Goal: Transaction & Acquisition: Subscribe to service/newsletter

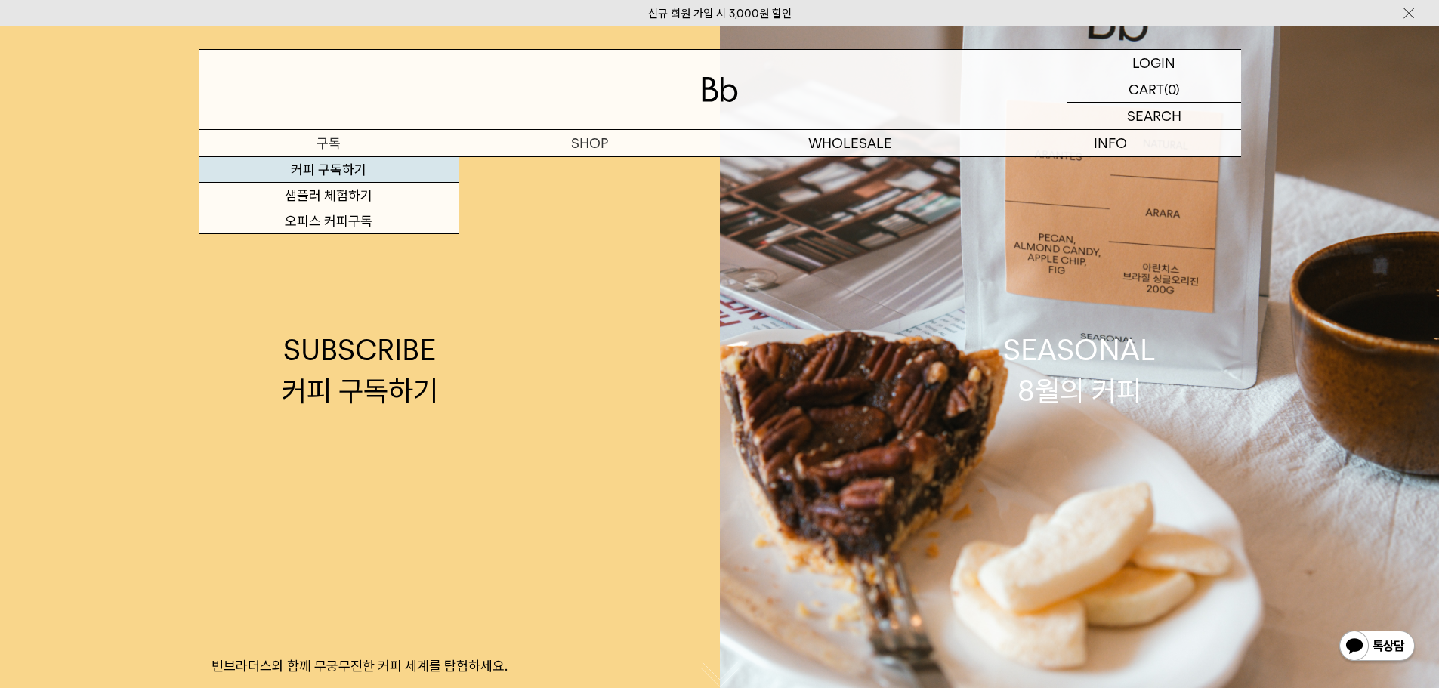
click at [346, 173] on link "커피 구독하기" at bounding box center [329, 170] width 261 height 26
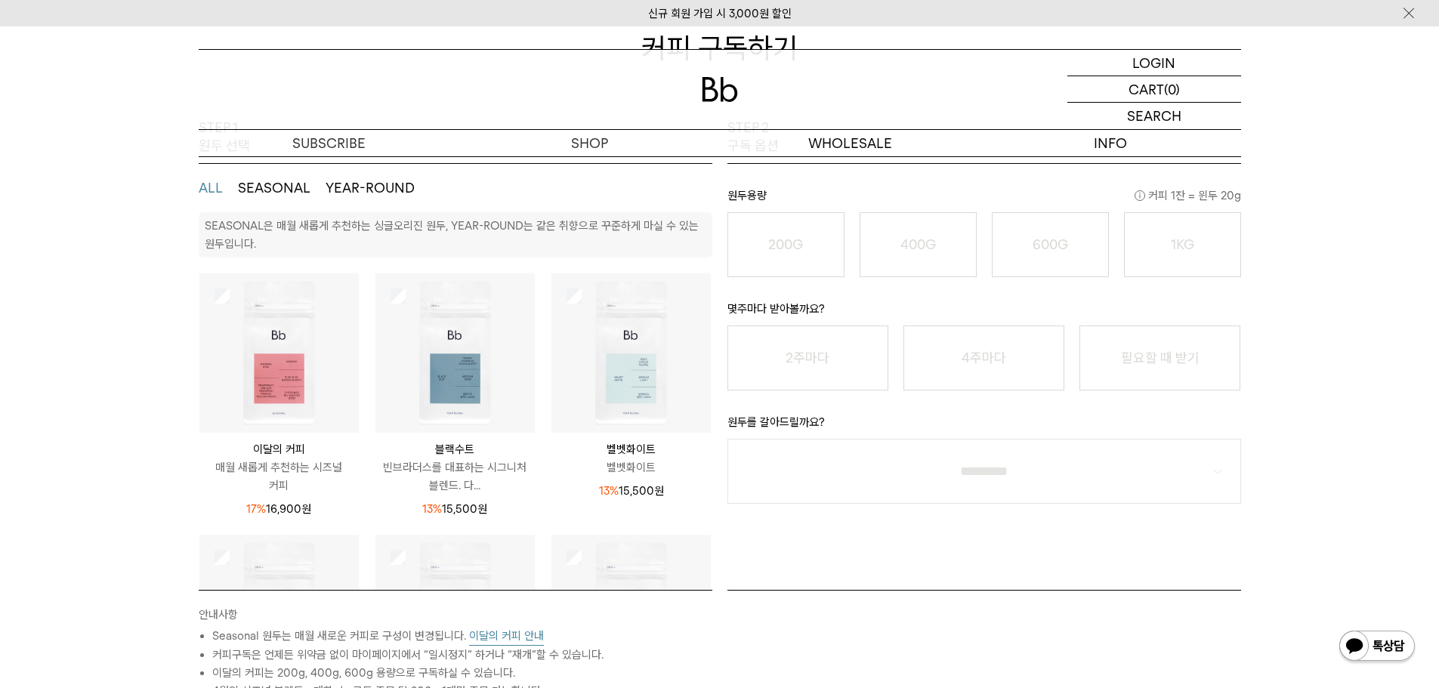
scroll to position [227, 0]
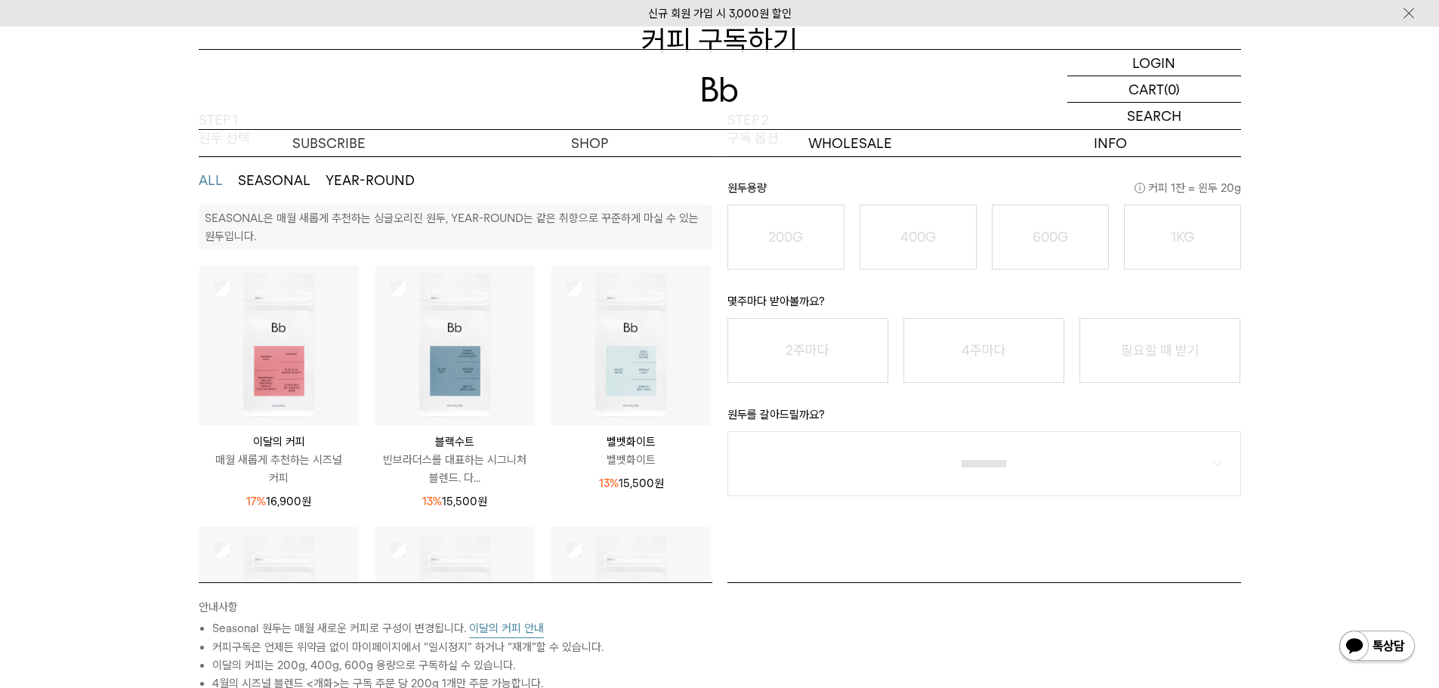
click at [347, 182] on button "YEAR-ROUND" at bounding box center [370, 181] width 89 height 18
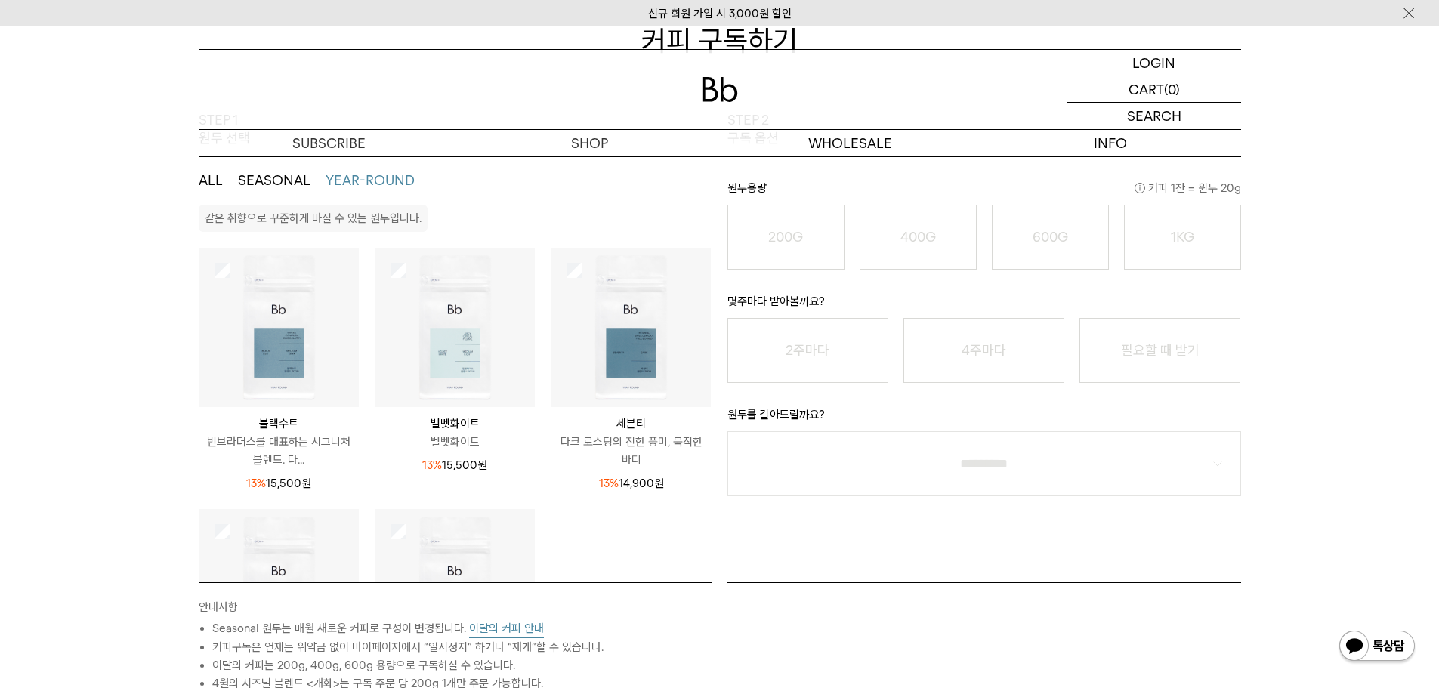
click at [283, 182] on button "SEASONAL" at bounding box center [274, 181] width 73 height 18
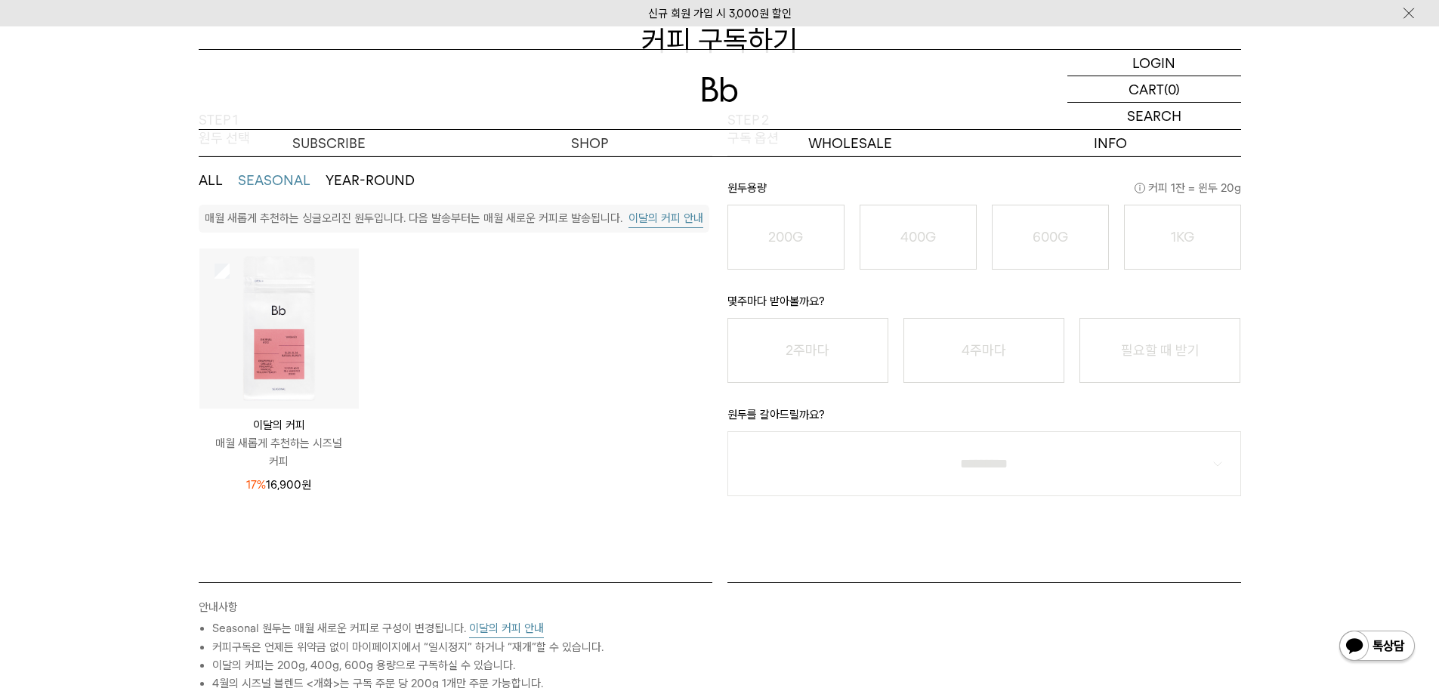
click at [214, 178] on button "ALL" at bounding box center [211, 181] width 24 height 18
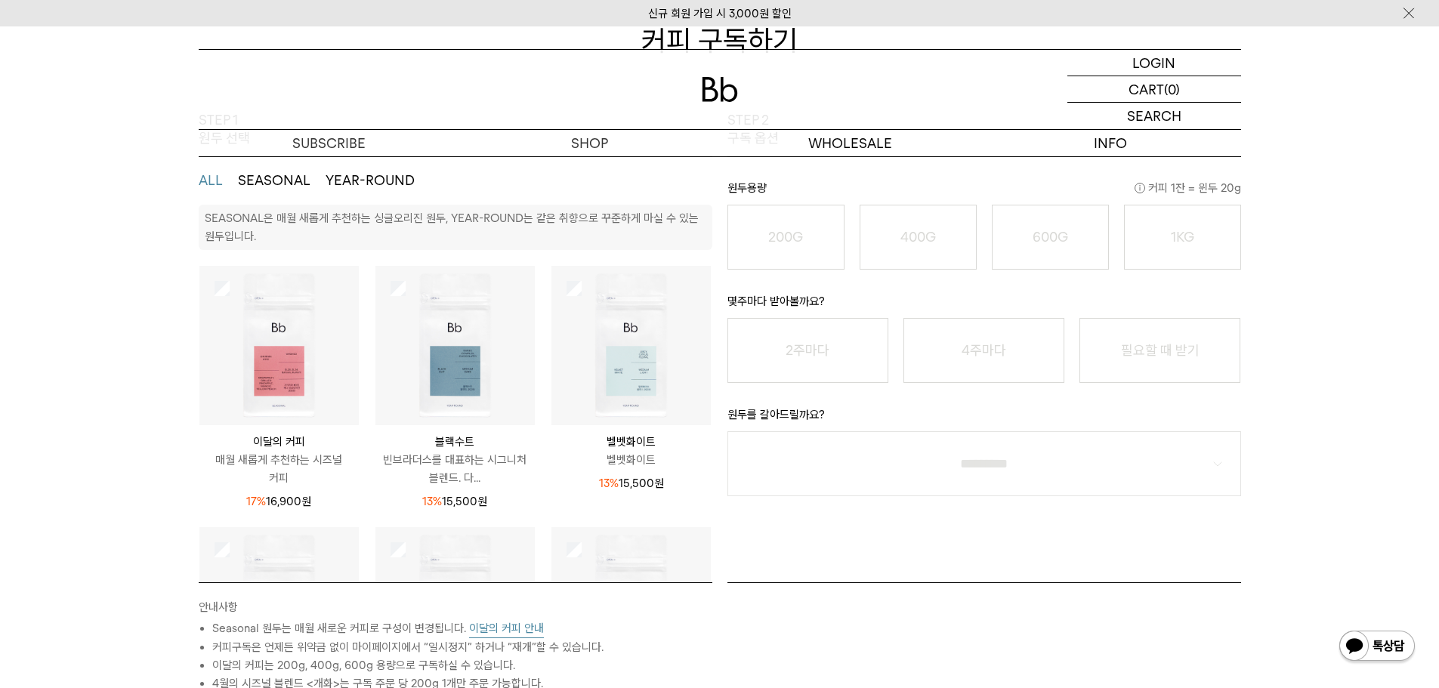
click at [283, 181] on button "SEASONAL" at bounding box center [274, 181] width 73 height 18
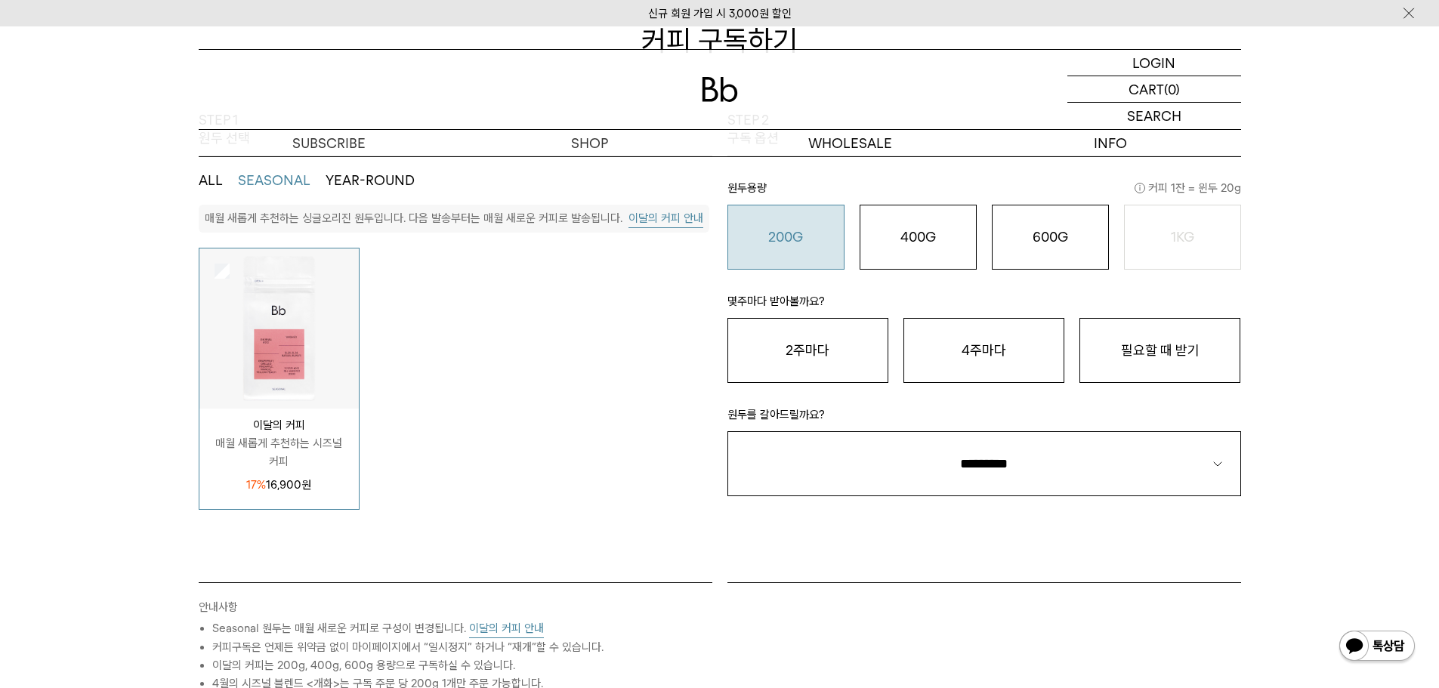
click at [790, 250] on button "200G 16,900 원" at bounding box center [786, 237] width 117 height 65
click at [810, 352] on button "2주마다" at bounding box center [808, 350] width 161 height 65
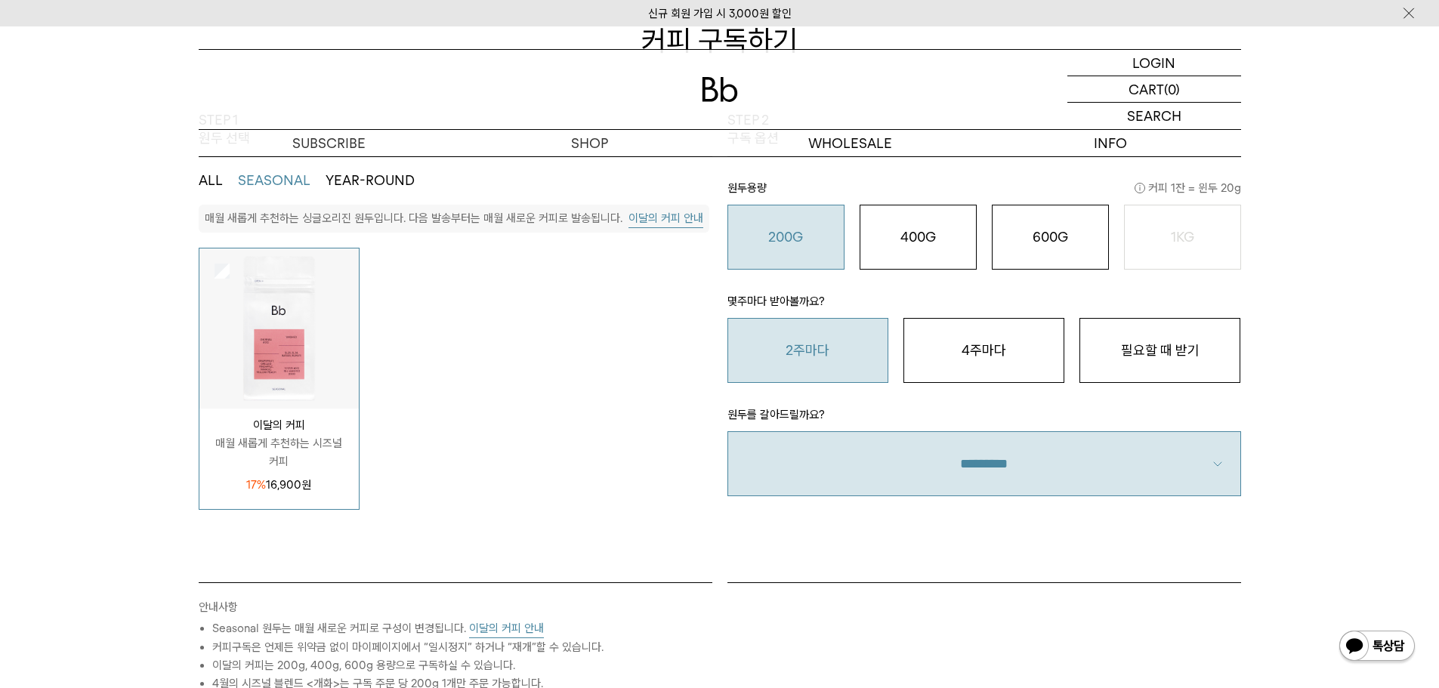
click at [1231, 459] on select "**********" at bounding box center [985, 463] width 514 height 65
select select "**"
click at [728, 431] on select "**********" at bounding box center [985, 463] width 514 height 65
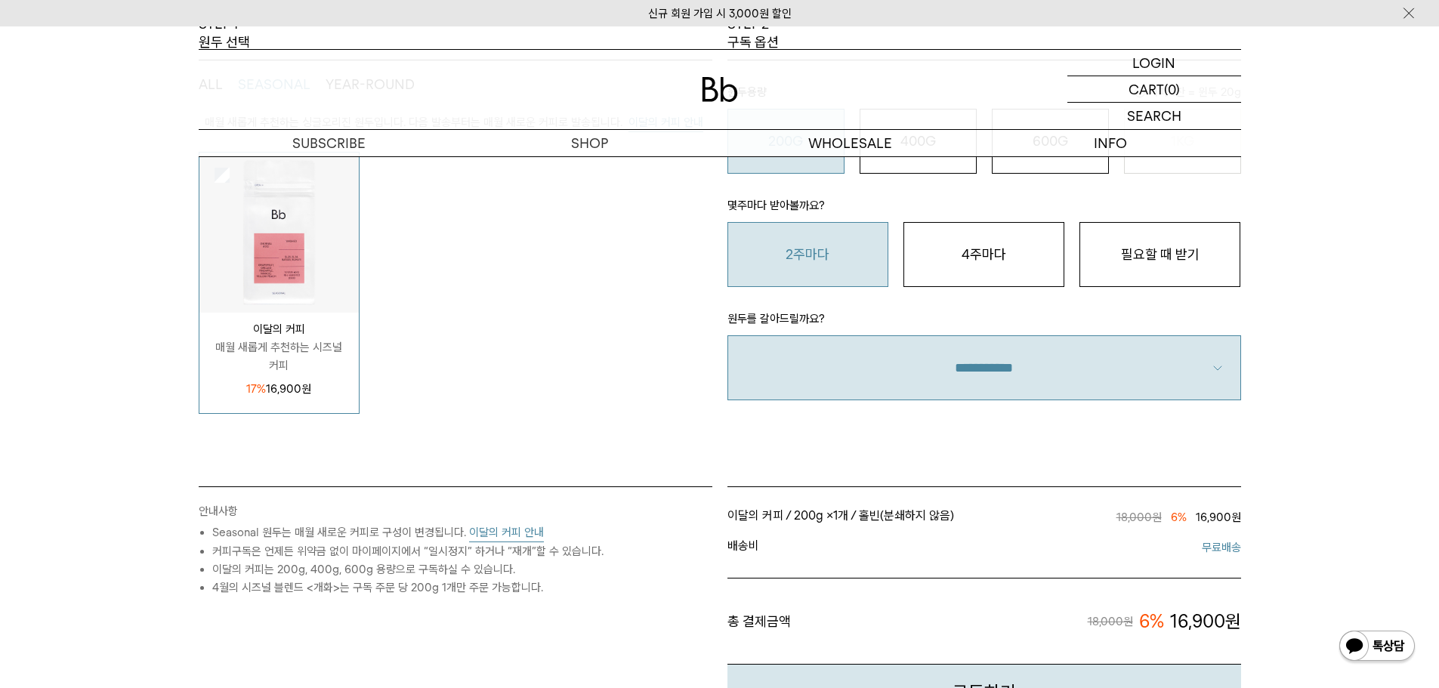
scroll to position [453, 0]
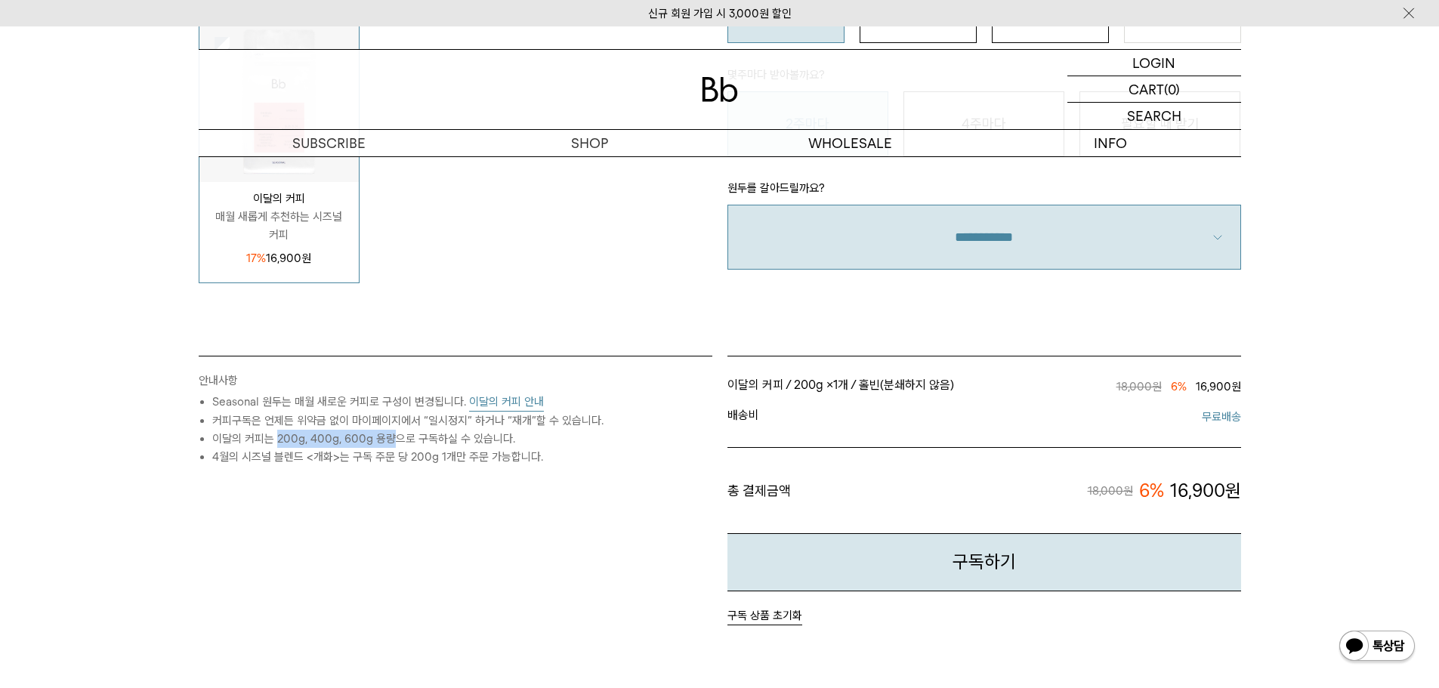
drag, startPoint x: 277, startPoint y: 440, endPoint x: 401, endPoint y: 437, distance: 124.7
click at [401, 437] on li "이달의 커피는 200g, 400g, 600g 용량으로 구독하실 수 있습니다." at bounding box center [462, 439] width 500 height 18
drag, startPoint x: 278, startPoint y: 459, endPoint x: 449, endPoint y: 458, distance: 170.8
click at [449, 458] on li "4월의 시즈널 블렌드 <개화>는 구독 주문 당 200g 1개만 주문 가능합니다." at bounding box center [462, 457] width 500 height 18
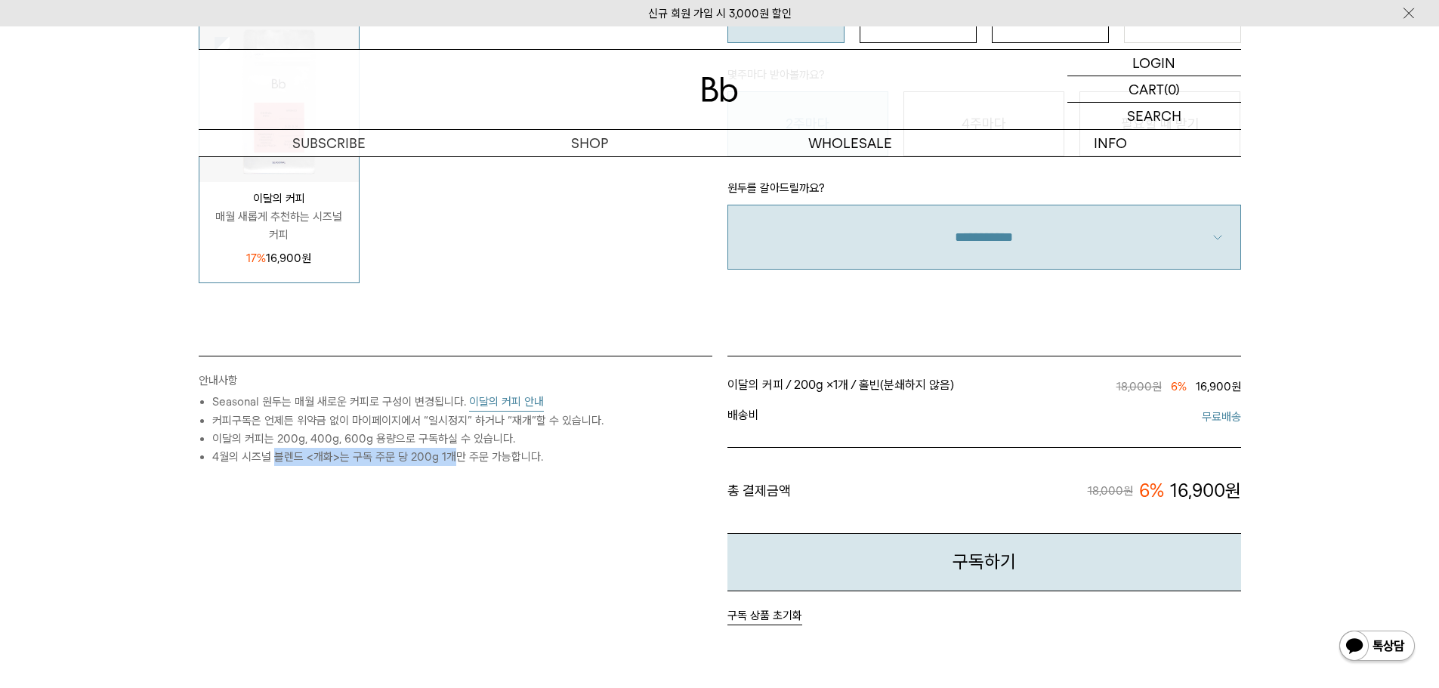
click at [449, 458] on li "4월의 시즈널 블렌드 <개화>는 구독 주문 당 200g 1개만 주문 가능합니다." at bounding box center [462, 457] width 500 height 18
drag, startPoint x: 305, startPoint y: 456, endPoint x: 456, endPoint y: 461, distance: 151.2
click at [456, 461] on li "4월의 시즈널 블렌드 <개화>는 구독 주문 당 200g 1개만 주문 가능합니다." at bounding box center [462, 457] width 500 height 18
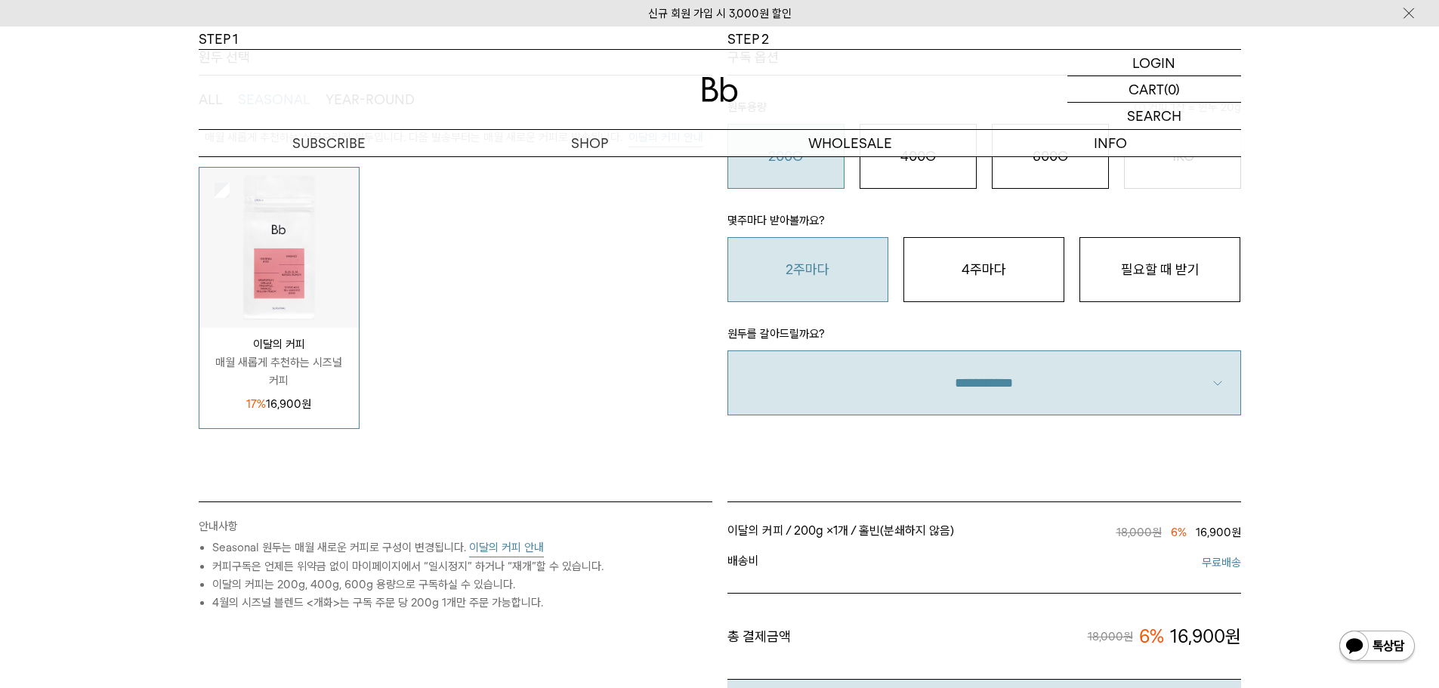
scroll to position [604, 0]
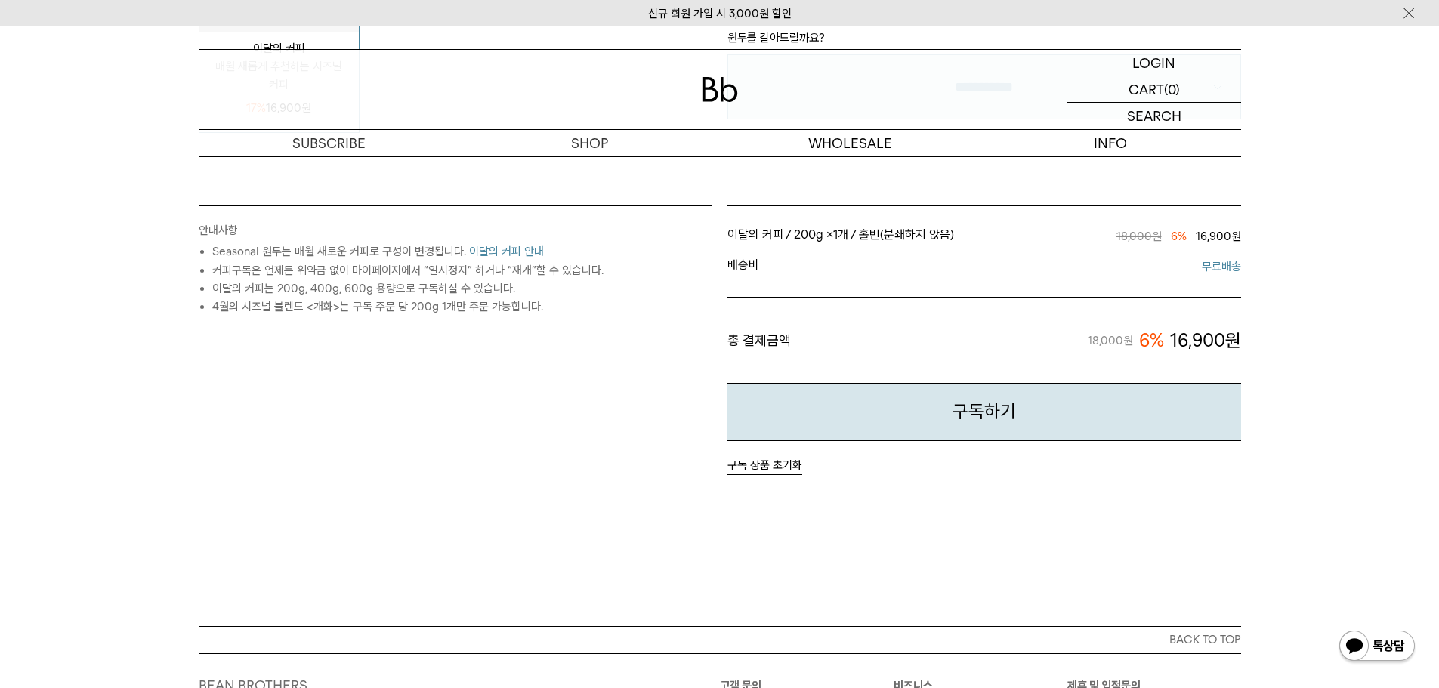
click at [505, 253] on button "이달의 커피 안내" at bounding box center [506, 252] width 75 height 19
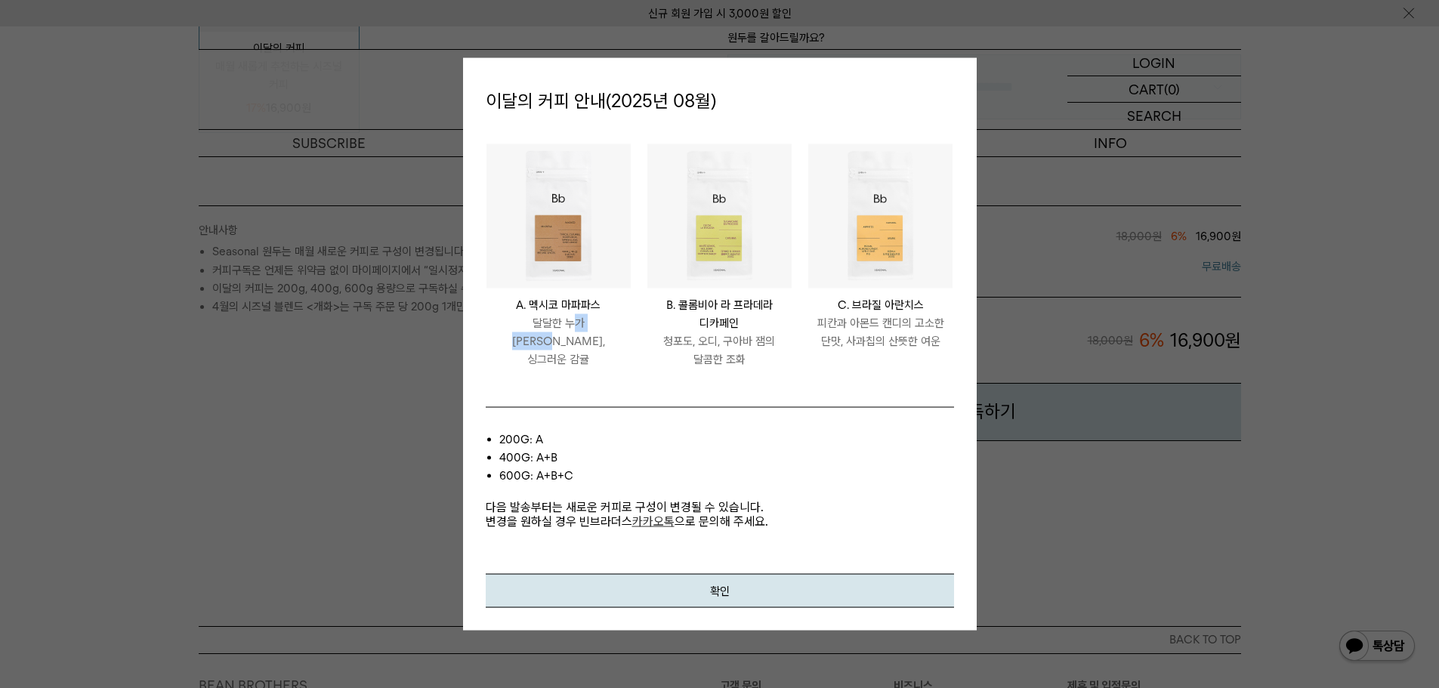
drag, startPoint x: 543, startPoint y: 323, endPoint x: 594, endPoint y: 326, distance: 51.5
click at [594, 326] on p "달달한 누가 [PERSON_NAME], 싱그러운 감귤" at bounding box center [559, 341] width 144 height 54
click at [739, 598] on button "확인" at bounding box center [720, 591] width 468 height 34
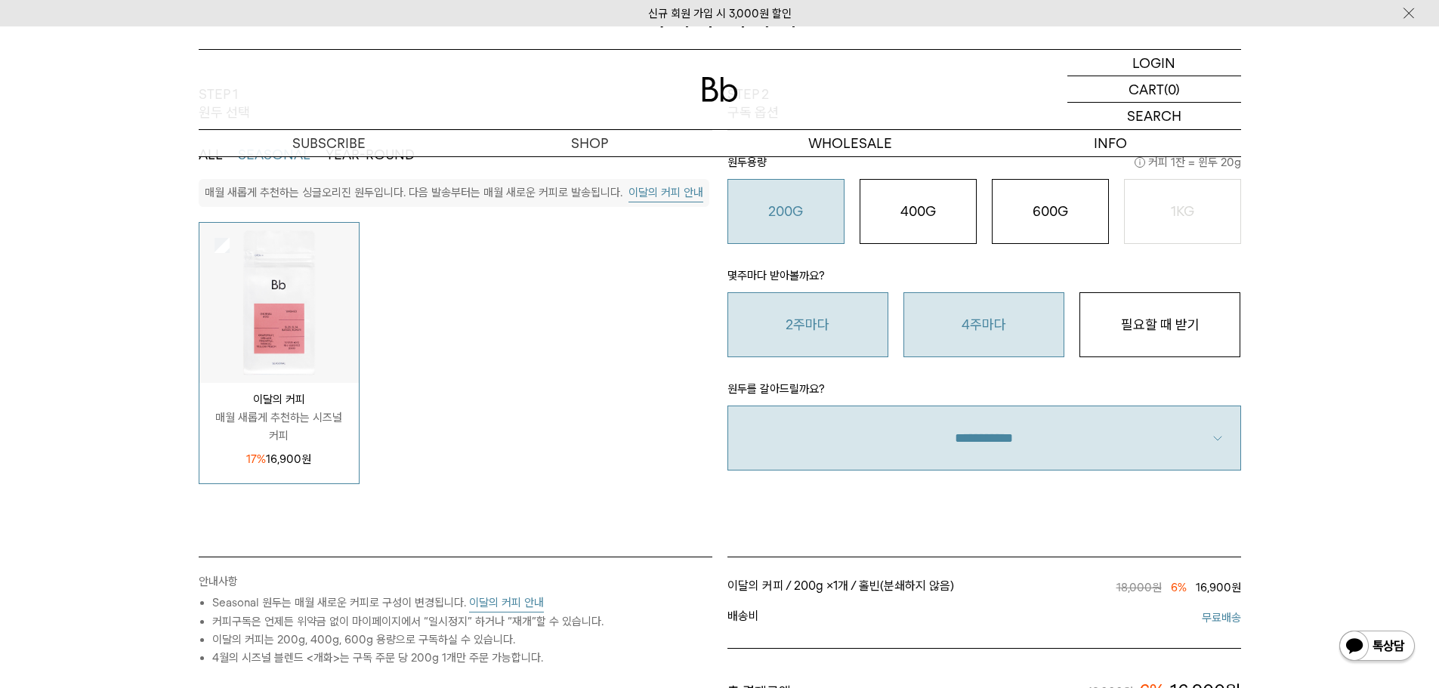
scroll to position [226, 0]
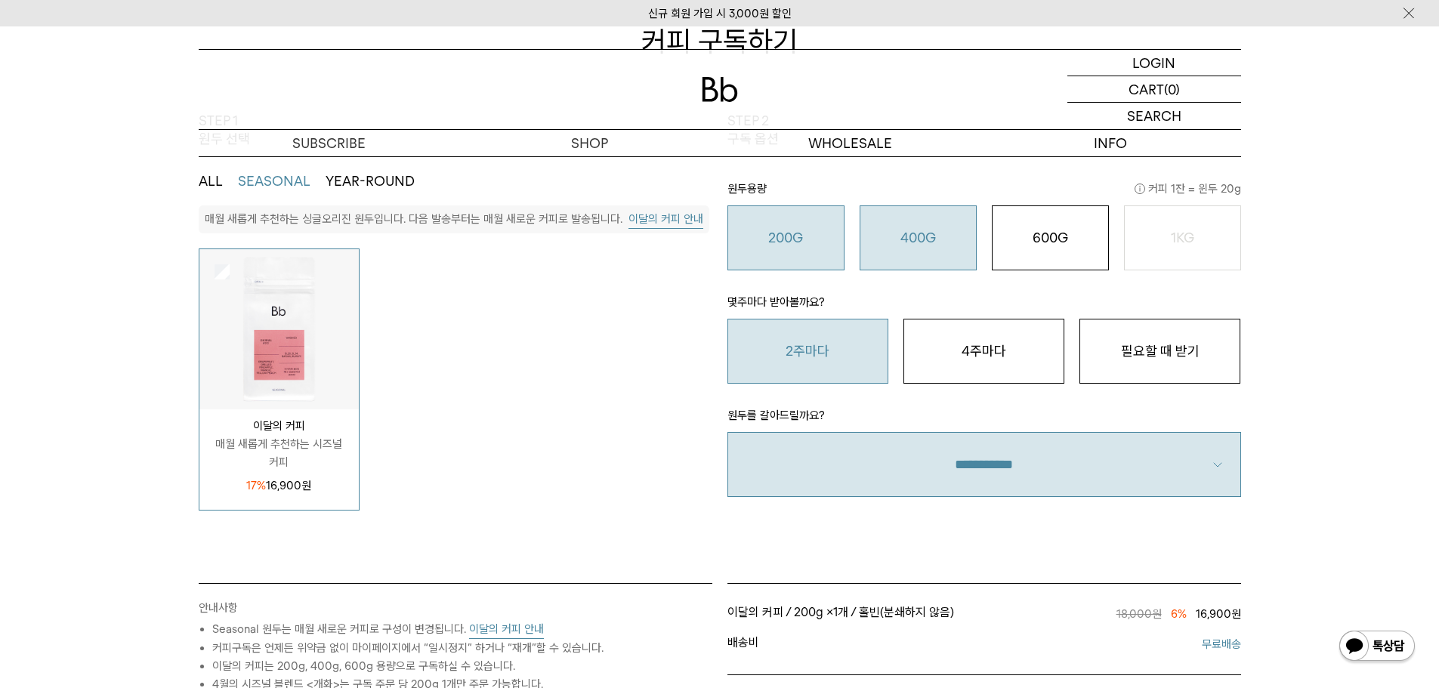
click at [904, 250] on button "400G 31,000 원" at bounding box center [918, 238] width 117 height 65
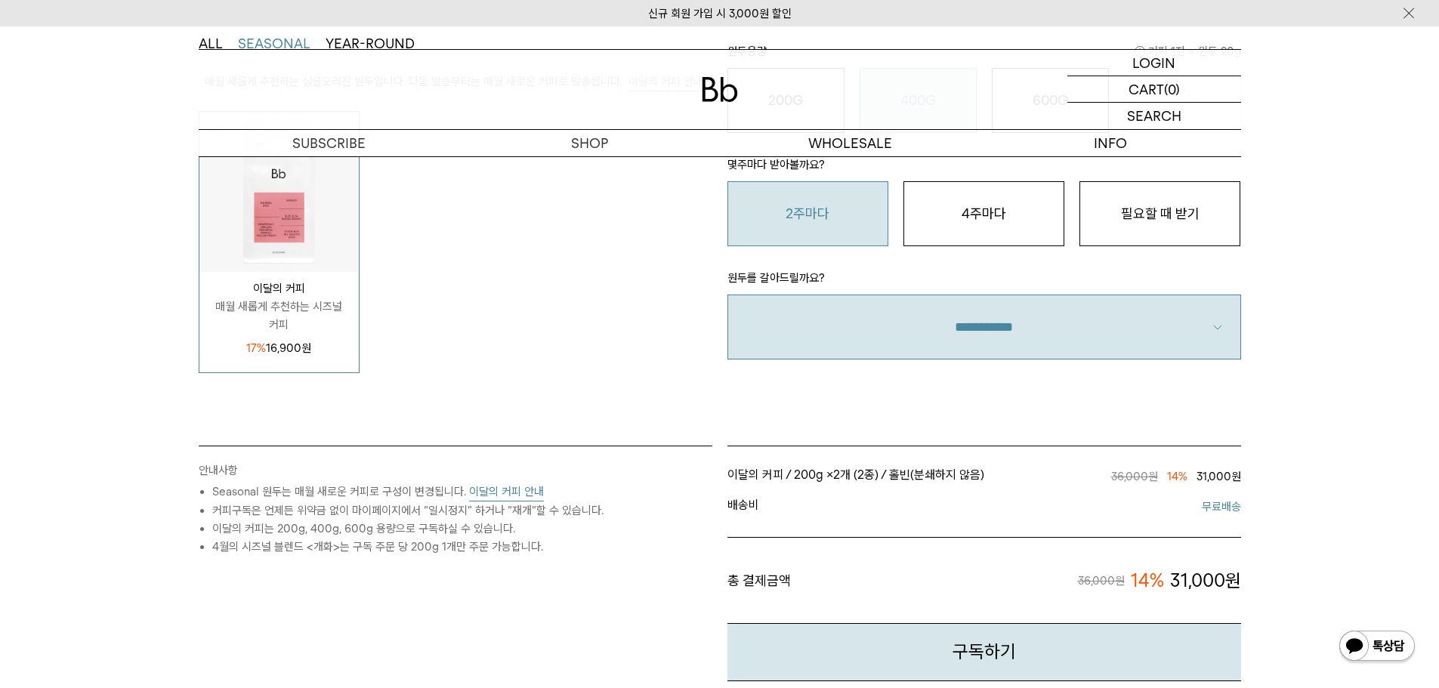
scroll to position [377, 0]
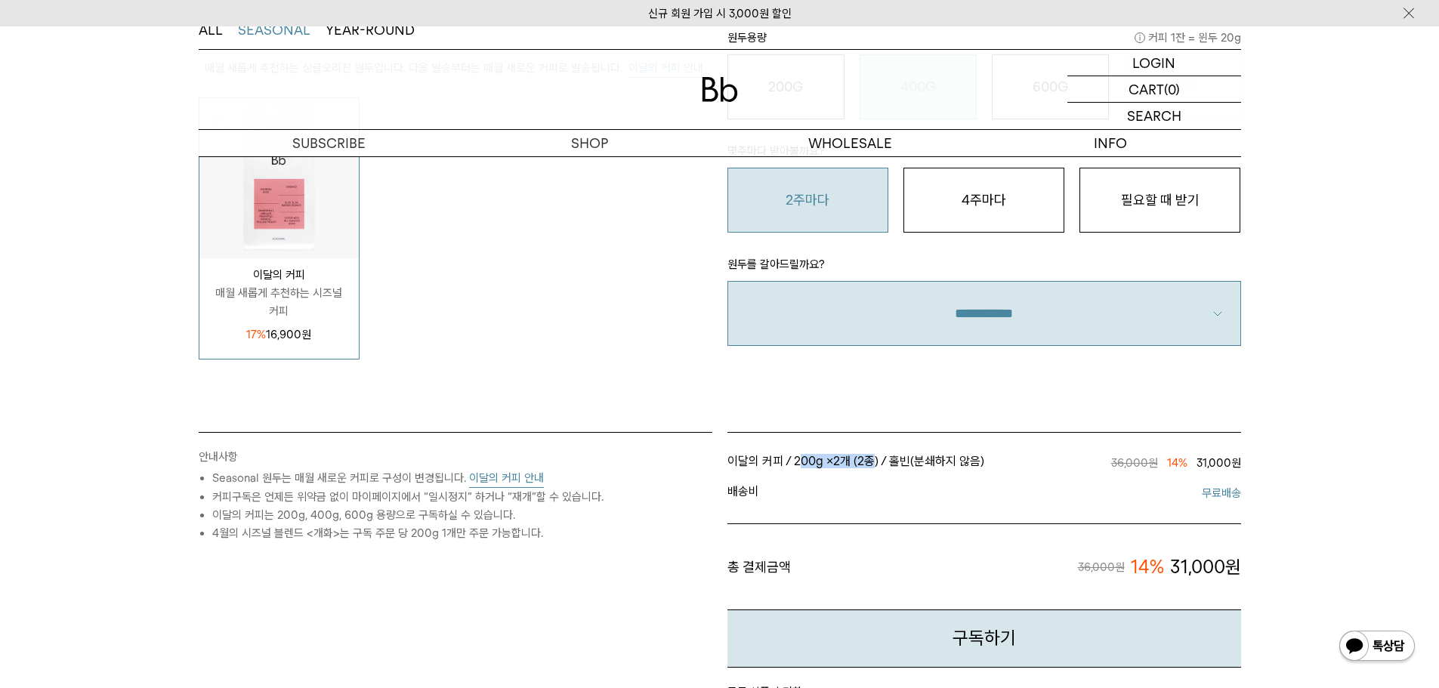
drag, startPoint x: 802, startPoint y: 459, endPoint x: 877, endPoint y: 459, distance: 74.8
click at [877, 459] on span "이달의 커피 / 200g × 2개 (2종) / 홀빈(분쇄하지 않음) / 2주마다" at bounding box center [856, 463] width 257 height 18
drag, startPoint x: 910, startPoint y: 459, endPoint x: 935, endPoint y: 459, distance: 24.9
click at [935, 459] on span "홀빈(분쇄하지 않음)" at bounding box center [936, 461] width 95 height 14
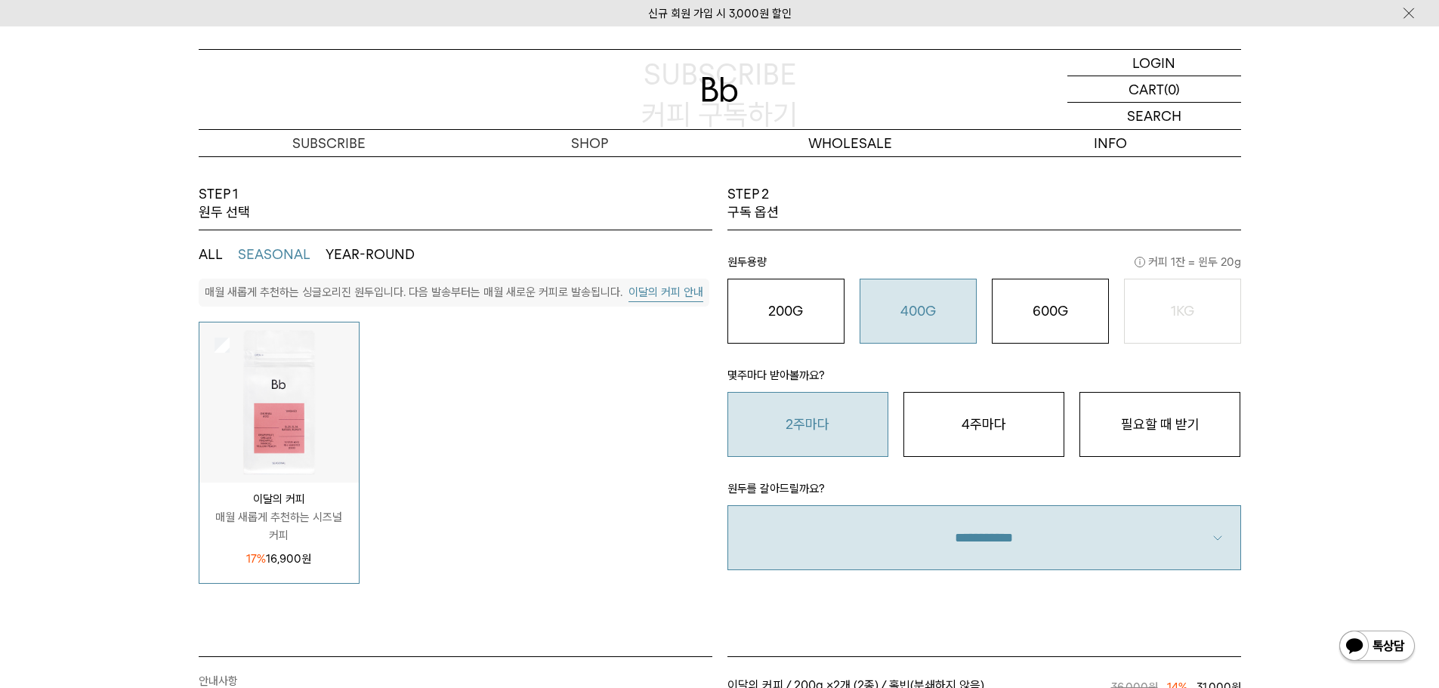
scroll to position [150, 0]
click at [651, 293] on button "이달의 커피 안내" at bounding box center [666, 295] width 75 height 19
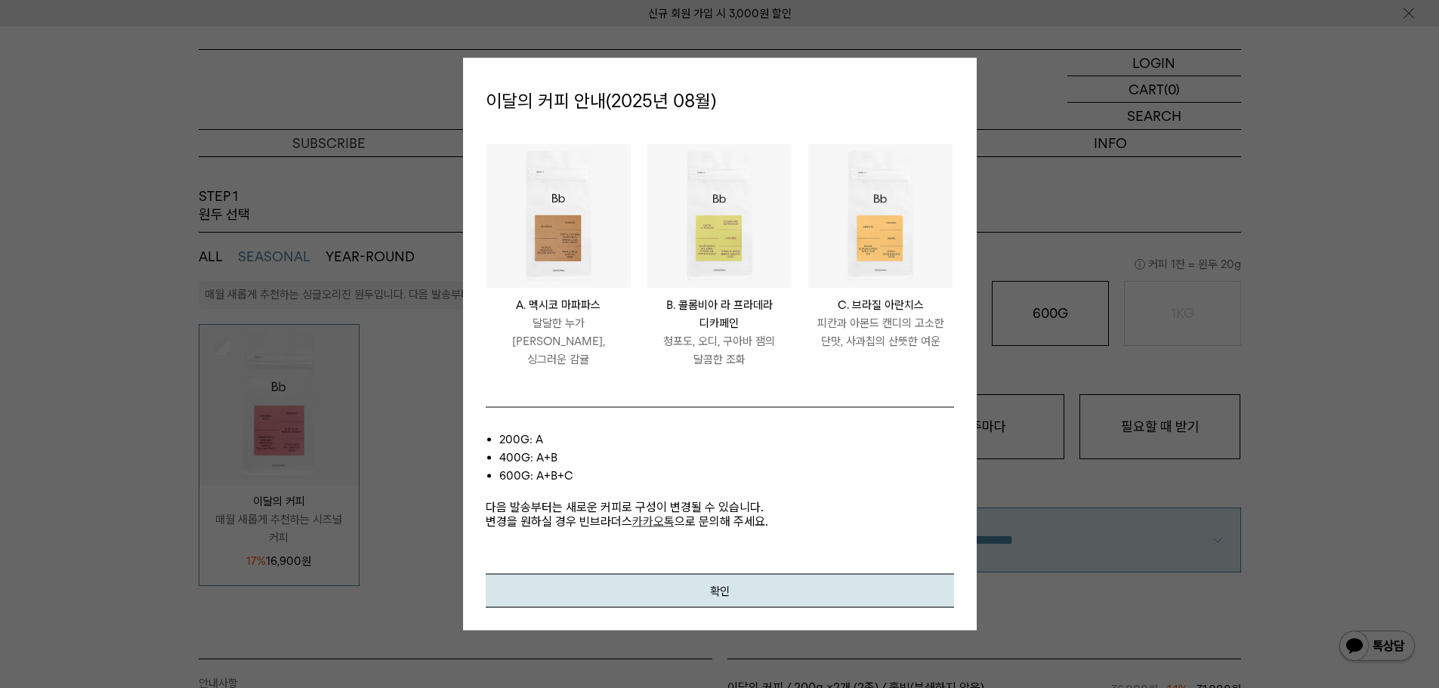
click at [543, 522] on p "다음 발송부터는 새로운 커피로 구성이 변경될 수 있습니다. 변경을 원하실 경우 빈브라더스 카카오톡 으로 문의해 주세요." at bounding box center [720, 507] width 468 height 44
drag, startPoint x: 565, startPoint y: 507, endPoint x: 711, endPoint y: 506, distance: 145.8
click at [711, 506] on p "다음 발송부터는 새로운 커피로 구성이 변경될 수 있습니다. 변경을 원하실 경우 빈브라더스 카카오톡 으로 문의해 주세요." at bounding box center [720, 507] width 468 height 44
drag, startPoint x: 539, startPoint y: 521, endPoint x: 704, endPoint y: 522, distance: 165.5
click at [704, 522] on p "다음 발송부터는 새로운 커피로 구성이 변경될 수 있습니다. 변경을 원하실 경우 빈브라더스 카카오톡 으로 문의해 주세요." at bounding box center [720, 507] width 468 height 44
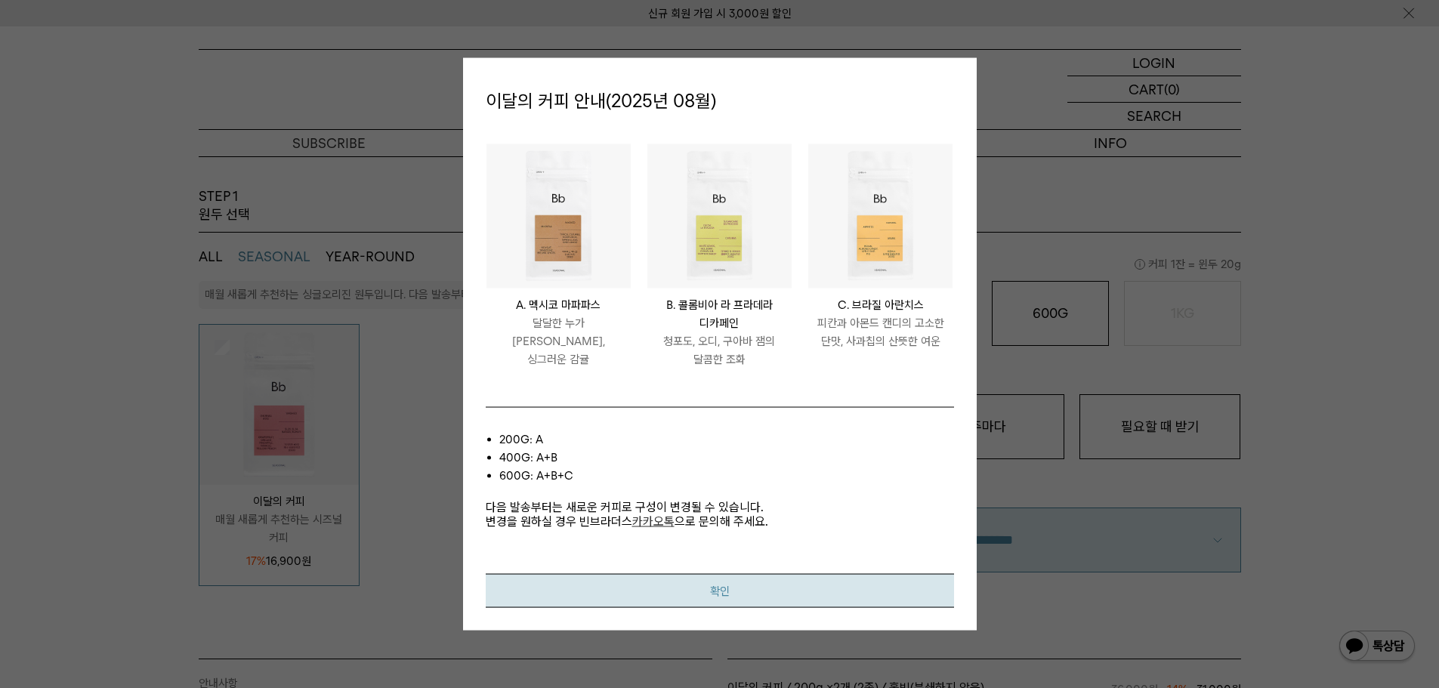
click at [714, 597] on button "확인" at bounding box center [720, 591] width 468 height 34
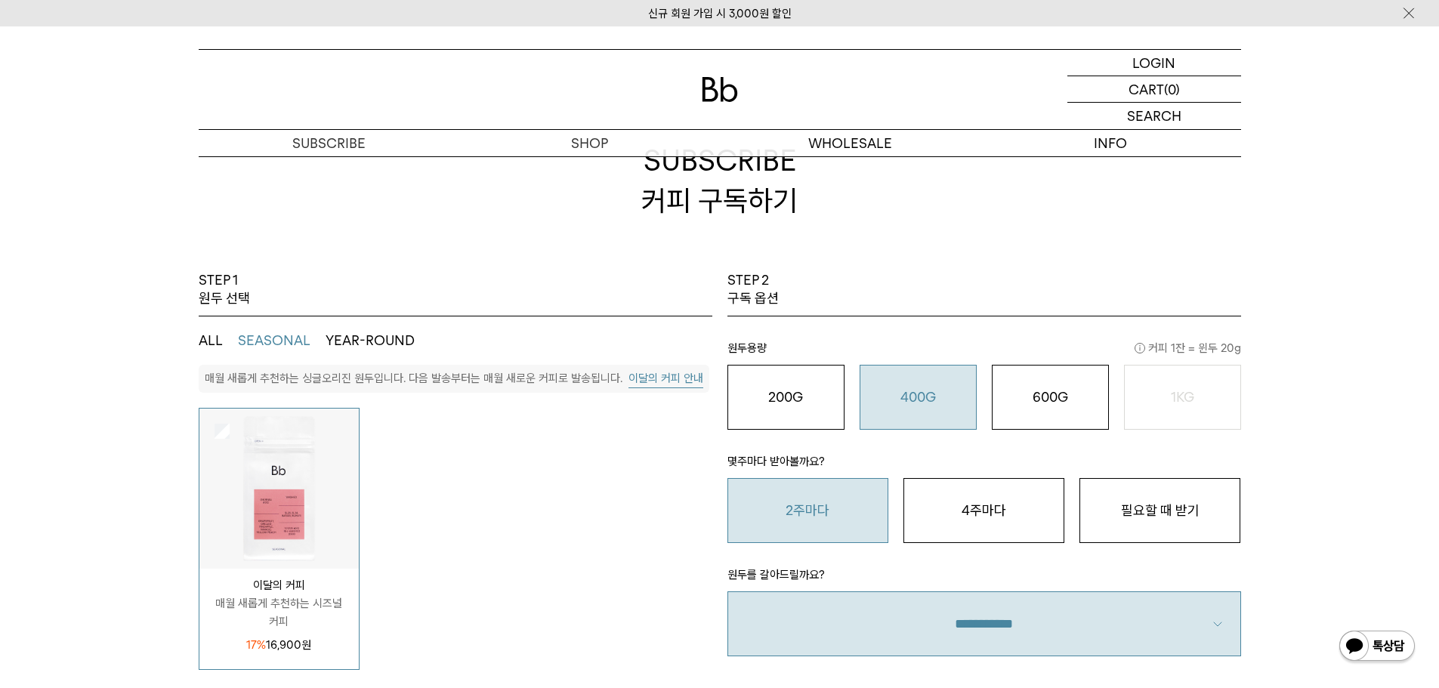
scroll to position [0, 0]
